Goal: Task Accomplishment & Management: Complete application form

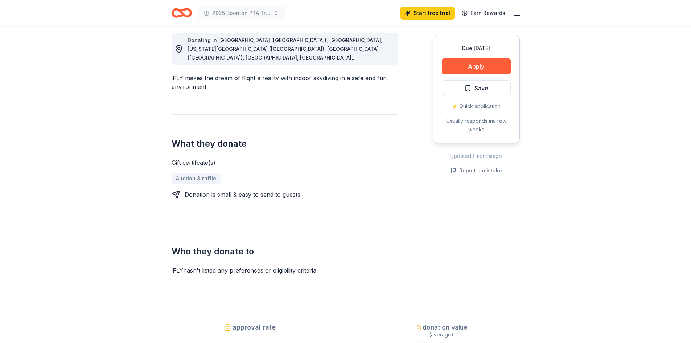
scroll to position [218, 0]
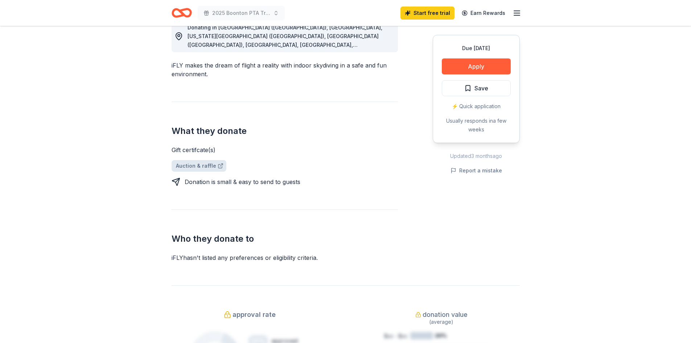
click at [197, 168] on link "Auction & raffle" at bounding box center [199, 166] width 55 height 12
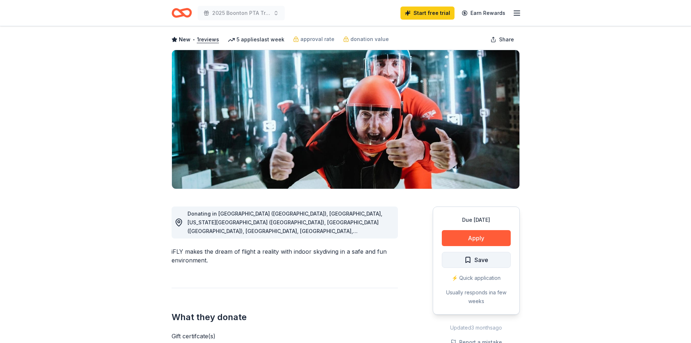
scroll to position [73, 0]
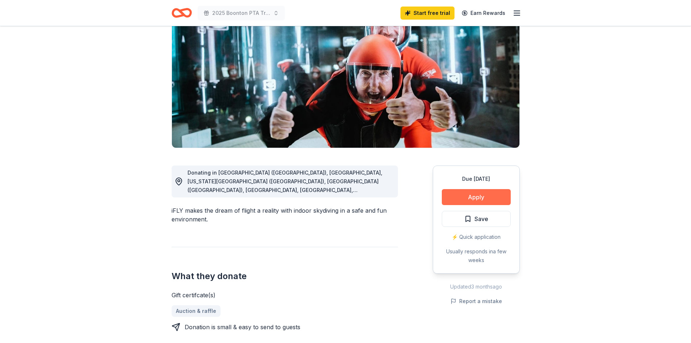
click at [474, 195] on button "Apply" at bounding box center [476, 197] width 69 height 16
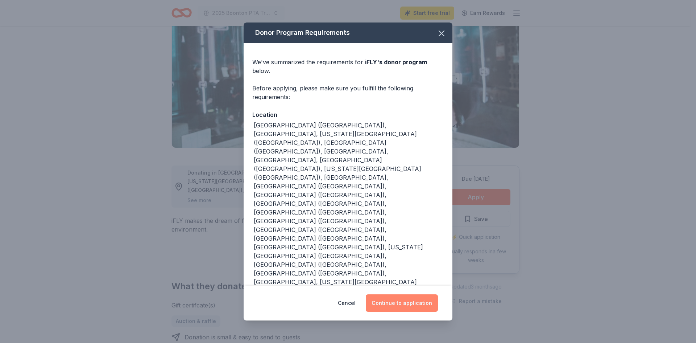
click at [409, 294] on button "Continue to application" at bounding box center [402, 302] width 72 height 17
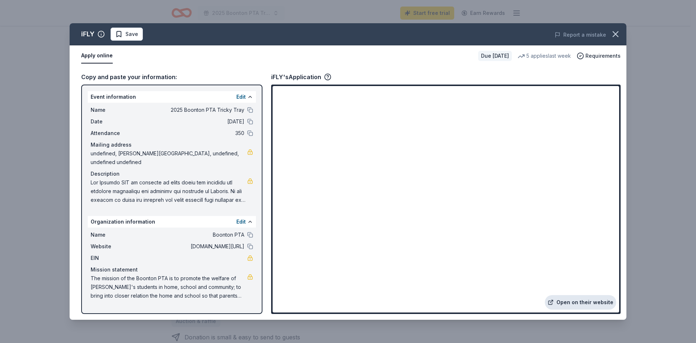
click at [589, 304] on link "Open on their website" at bounding box center [580, 302] width 71 height 15
click at [617, 34] on icon "button" at bounding box center [616, 34] width 10 height 10
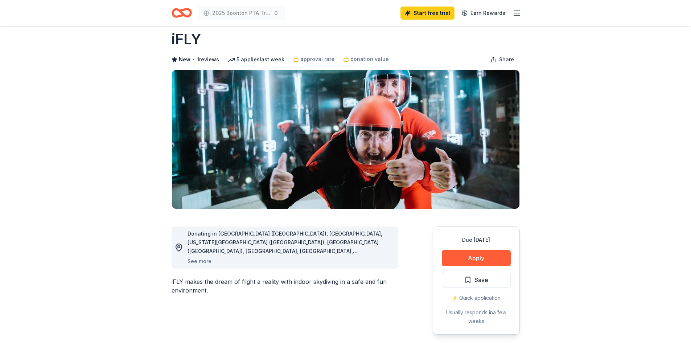
scroll to position [0, 0]
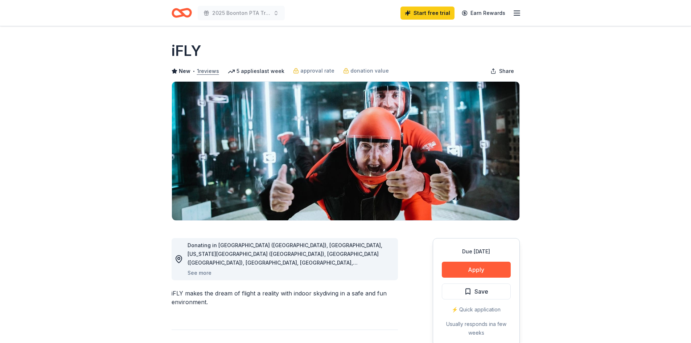
click at [201, 71] on button "1 reviews" at bounding box center [208, 71] width 22 height 9
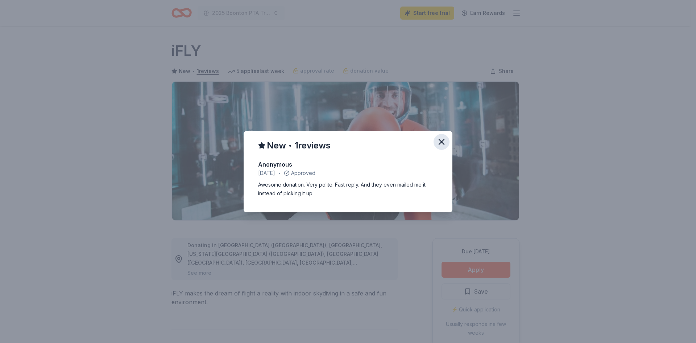
click at [441, 141] on icon "button" at bounding box center [441, 141] width 5 height 5
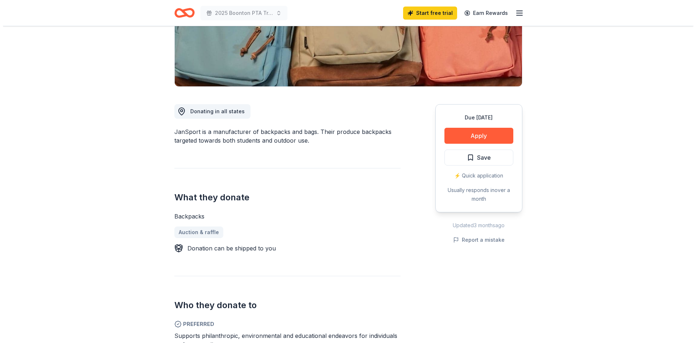
scroll to position [145, 0]
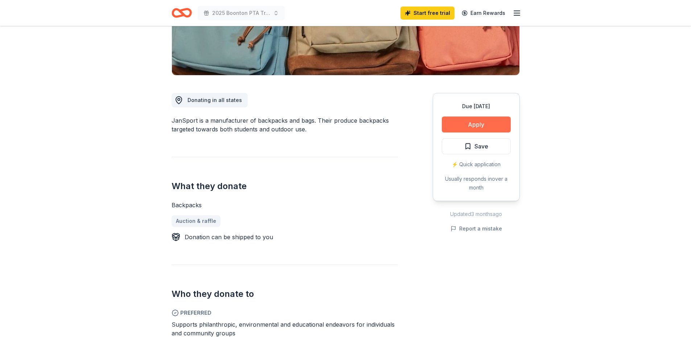
click at [475, 124] on button "Apply" at bounding box center [476, 124] width 69 height 16
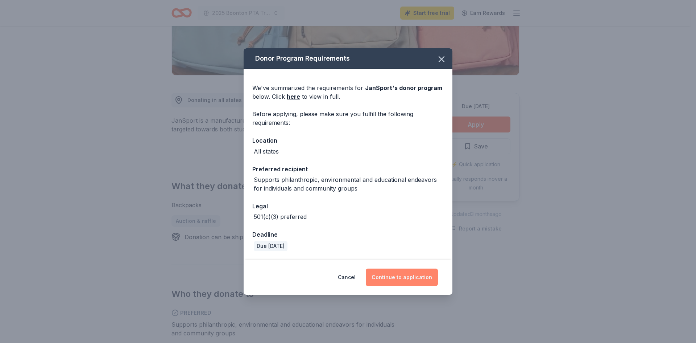
click at [402, 278] on button "Continue to application" at bounding box center [402, 276] width 72 height 17
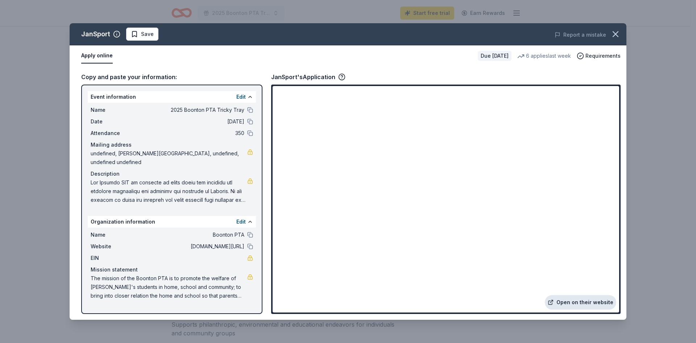
click at [578, 302] on link "Open on their website" at bounding box center [580, 302] width 71 height 15
